Goal: Task Accomplishment & Management: Manage account settings

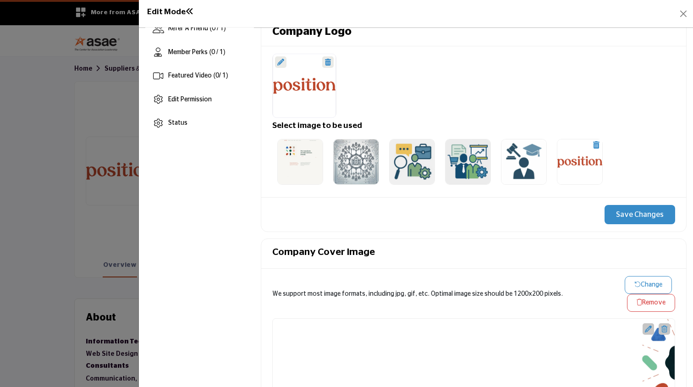
scroll to position [307, 0]
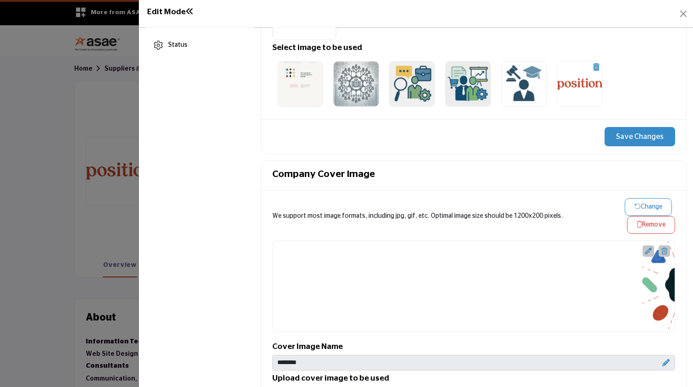
click at [634, 206] on icon "button" at bounding box center [637, 206] width 6 height 6
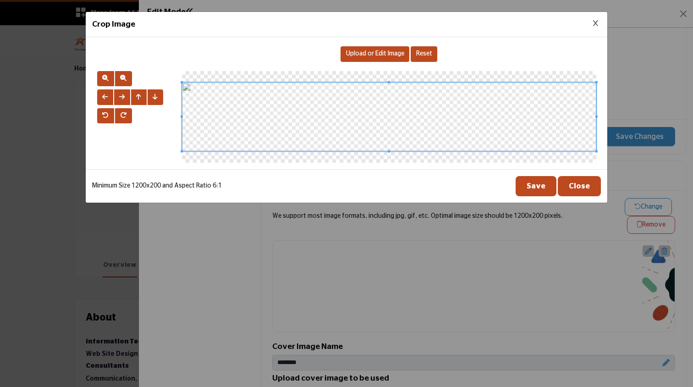
click at [364, 55] on span "Upload or Edit Image" at bounding box center [375, 53] width 58 height 6
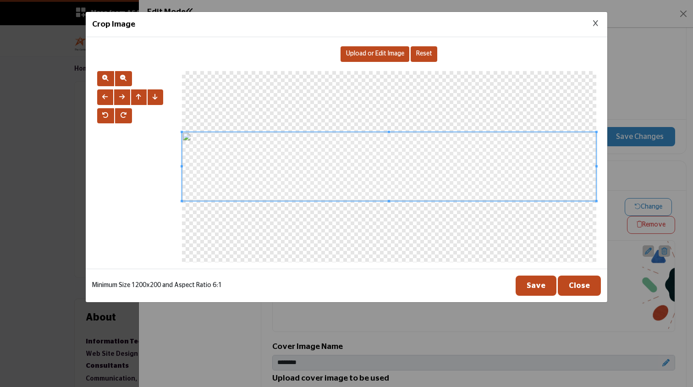
click at [550, 289] on button "Save" at bounding box center [536, 286] width 41 height 20
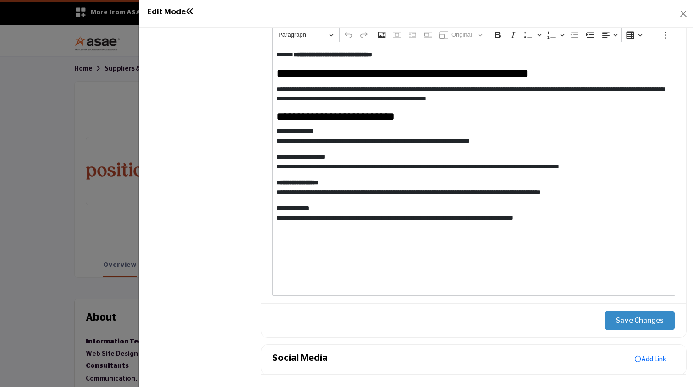
scroll to position [966, 0]
click at [637, 320] on button "Save Changes" at bounding box center [640, 320] width 71 height 19
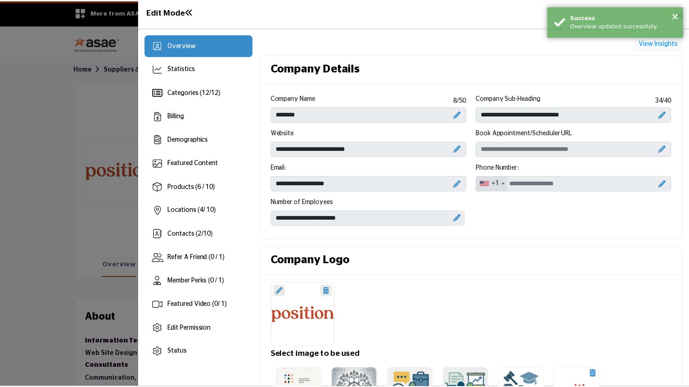
scroll to position [0, 0]
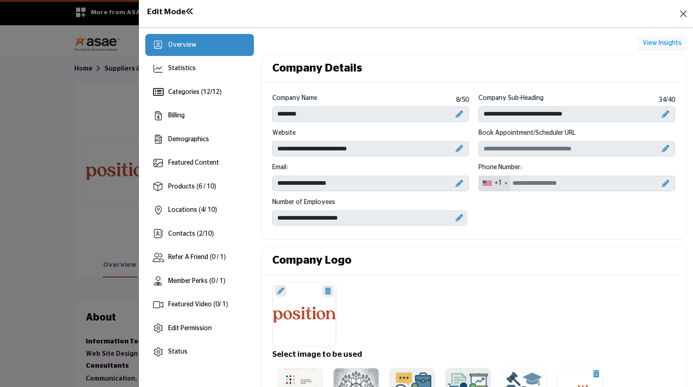
click at [682, 12] on button "Close" at bounding box center [683, 13] width 13 height 13
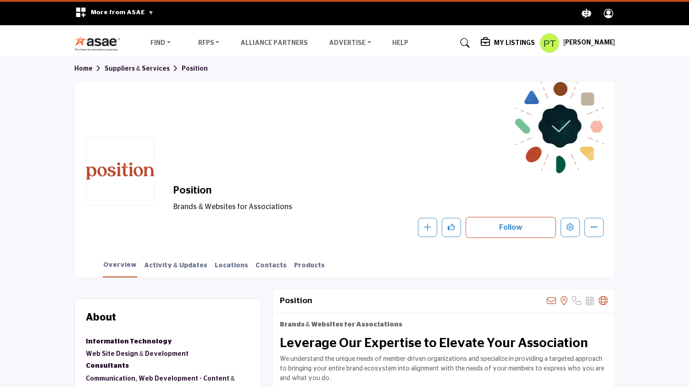
click at [518, 42] on h5 "My Listings" at bounding box center [514, 43] width 41 height 8
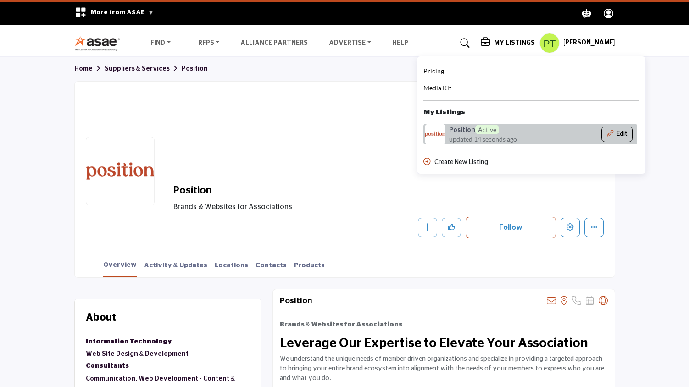
click at [623, 135] on button "Edit" at bounding box center [616, 135] width 31 height 16
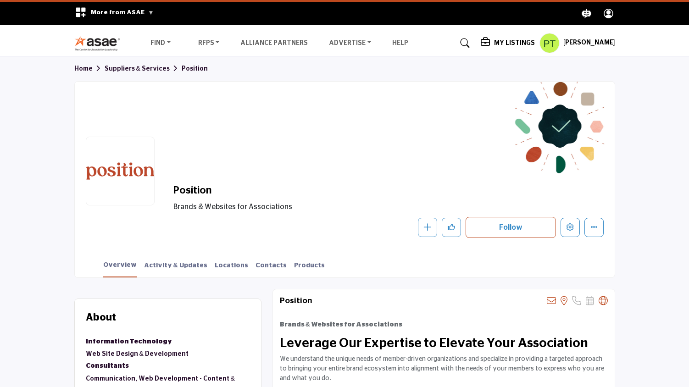
click at [497, 46] on h5 "My Listings" at bounding box center [514, 43] width 41 height 8
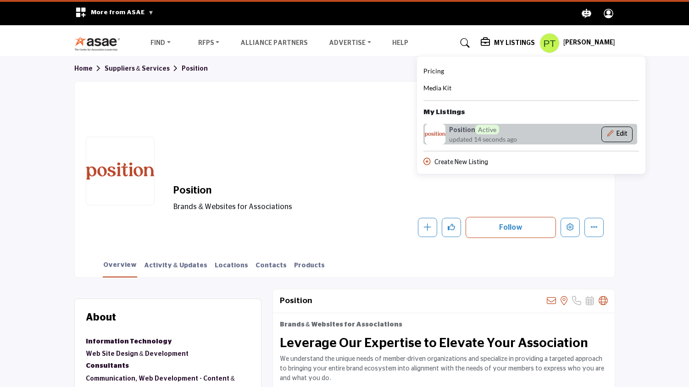
click at [610, 133] on icon "Show Company Details With Edit Page" at bounding box center [610, 133] width 6 height 6
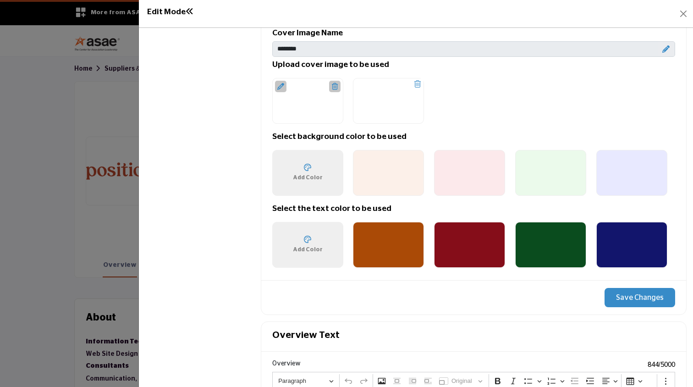
scroll to position [565, 0]
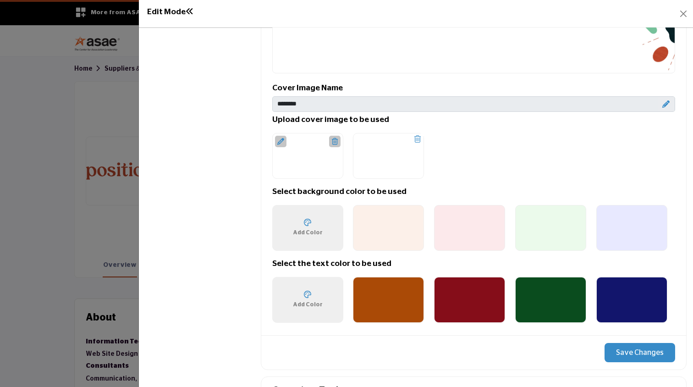
click at [279, 138] on icon at bounding box center [280, 141] width 7 height 7
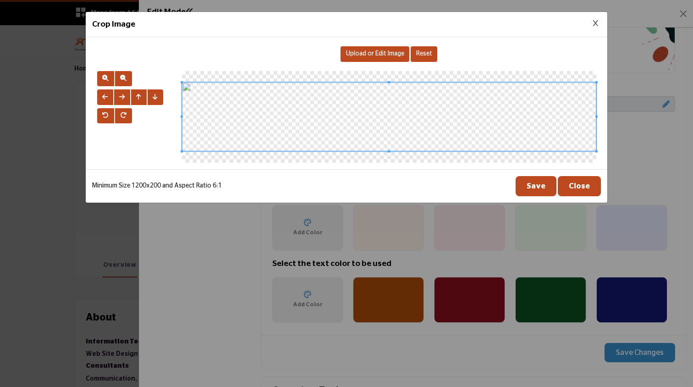
click at [390, 57] on div "Upload or Edit Image" at bounding box center [375, 54] width 69 height 16
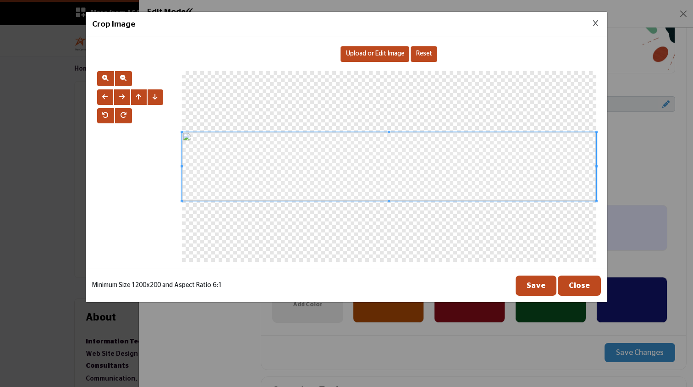
click at [544, 287] on button "Save" at bounding box center [536, 286] width 41 height 20
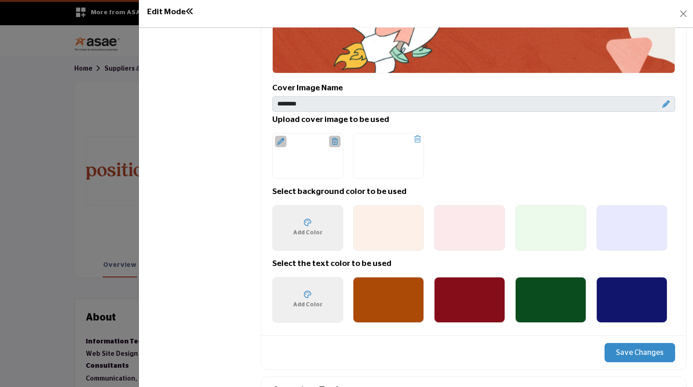
click at [627, 348] on button "Save Changes" at bounding box center [640, 352] width 71 height 19
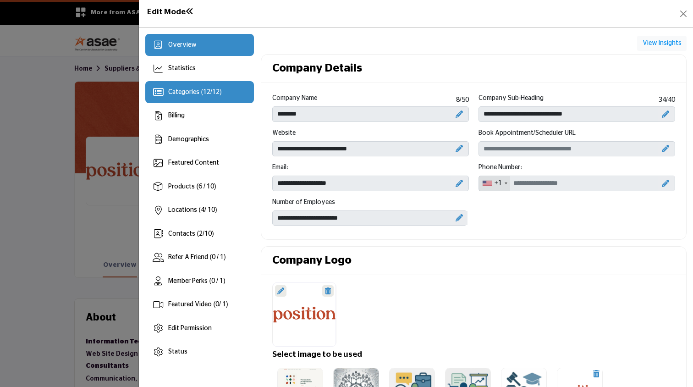
click at [193, 84] on div "Categories ( 12 / 12 )" at bounding box center [199, 92] width 108 height 22
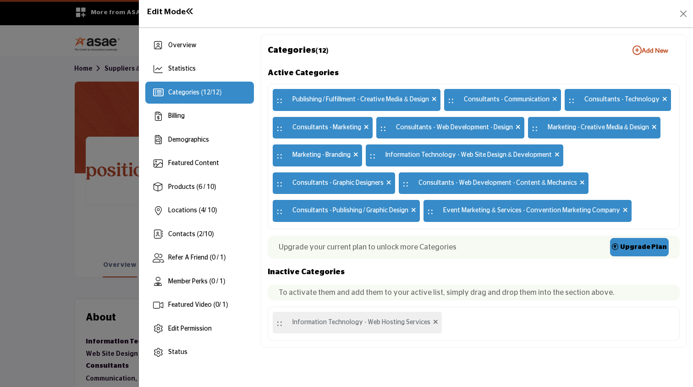
click at [476, 319] on div ":: Information Technology - Web Hosting Services" at bounding box center [474, 324] width 412 height 34
click at [659, 50] on b "Add New Add New" at bounding box center [651, 50] width 36 height 9
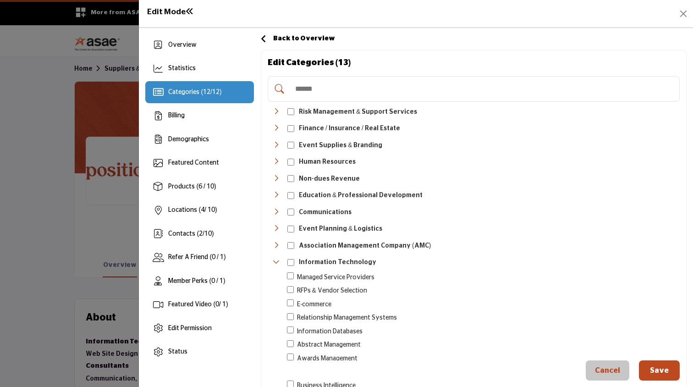
click at [360, 141] on p "Event Supplies & Branding" at bounding box center [340, 146] width 83 height 10
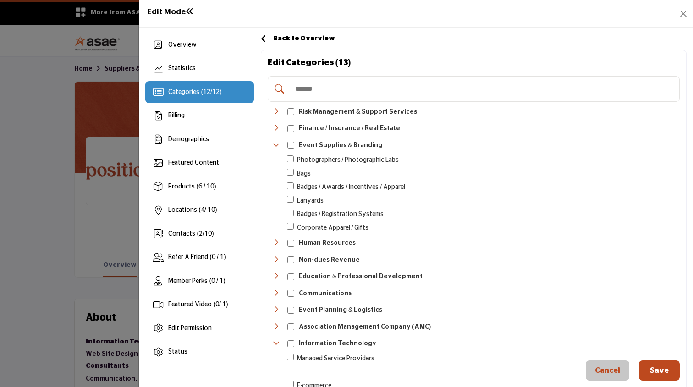
click at [648, 368] on button "Save" at bounding box center [659, 370] width 41 height 20
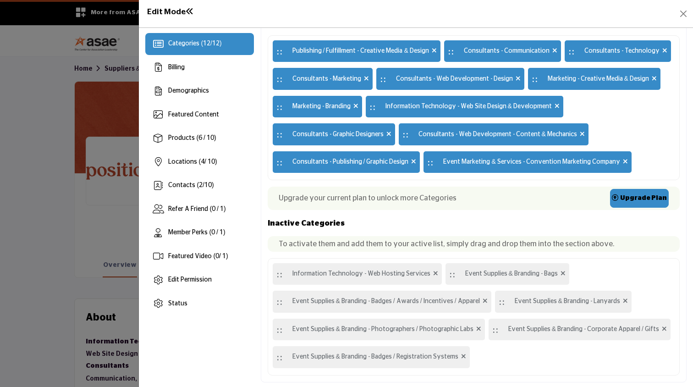
scroll to position [48, 0]
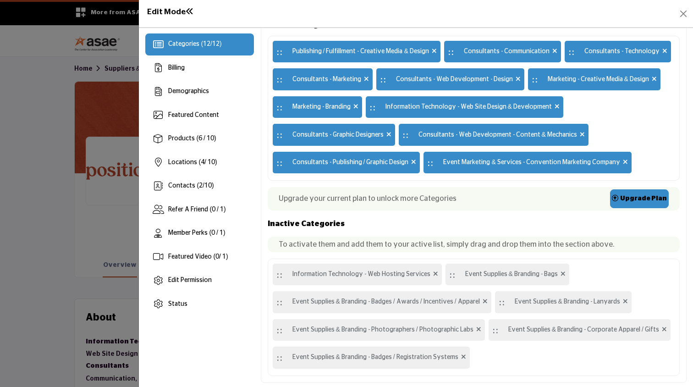
click at [662, 327] on icon at bounding box center [664, 329] width 5 height 6
click at [623, 298] on icon at bounding box center [625, 301] width 5 height 6
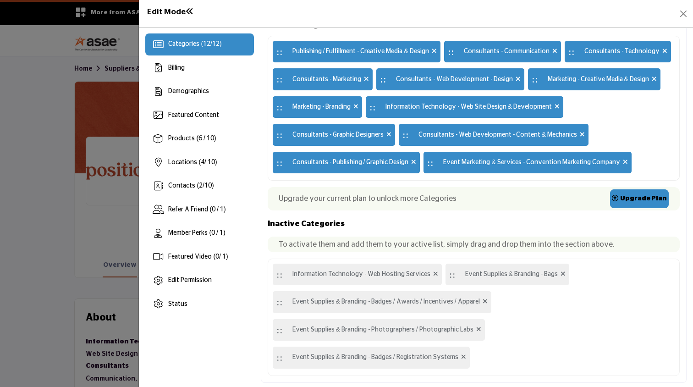
click at [461, 354] on icon at bounding box center [463, 356] width 5 height 6
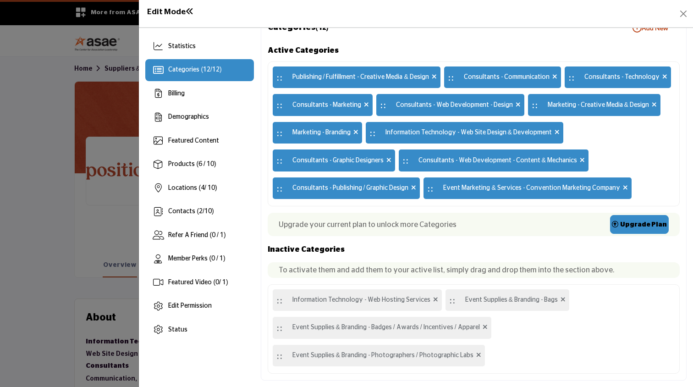
scroll to position [21, 0]
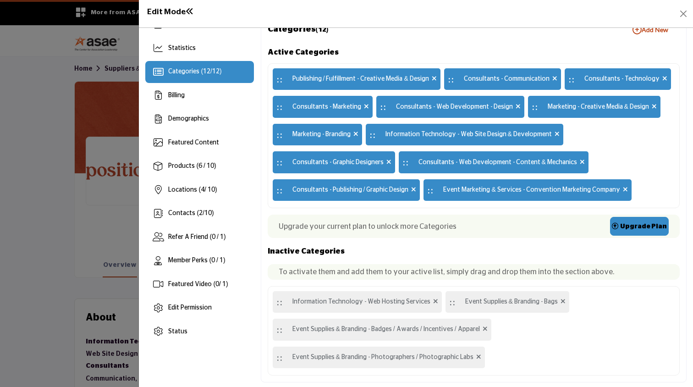
click at [476, 353] on icon at bounding box center [478, 356] width 5 height 6
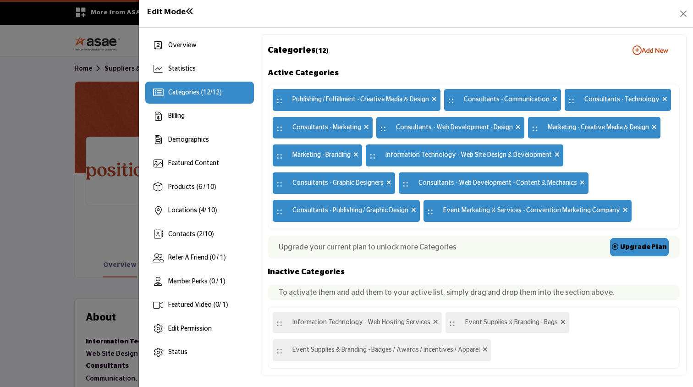
click at [483, 346] on icon at bounding box center [485, 349] width 5 height 6
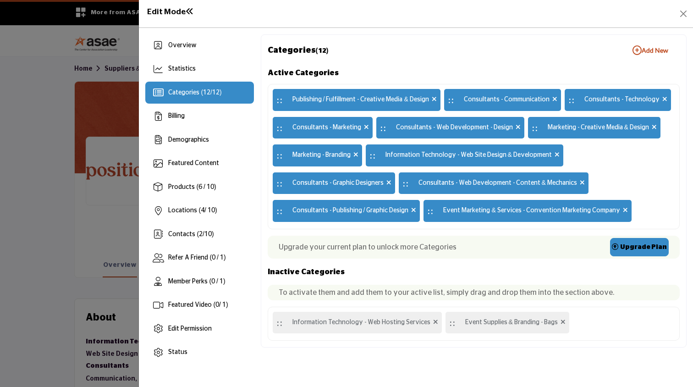
click at [561, 321] on icon at bounding box center [563, 322] width 5 height 6
